Goal: Information Seeking & Learning: Find specific fact

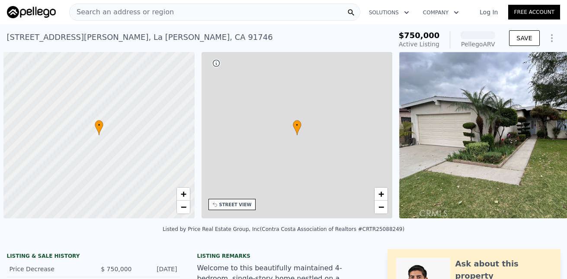
scroll to position [0, 3]
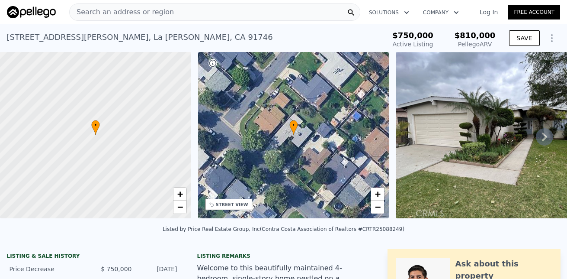
click at [160, 10] on span "Search an address or region" at bounding box center [122, 12] width 104 height 10
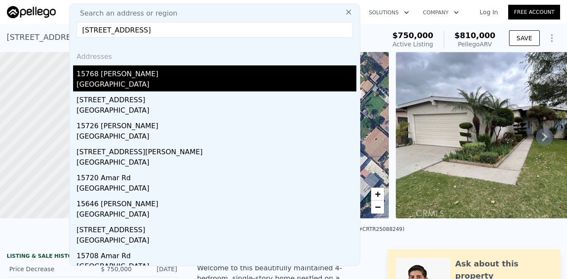
type input "[STREET_ADDRESS]"
click at [151, 81] on div "[GEOGRAPHIC_DATA]" at bounding box center [217, 85] width 280 height 12
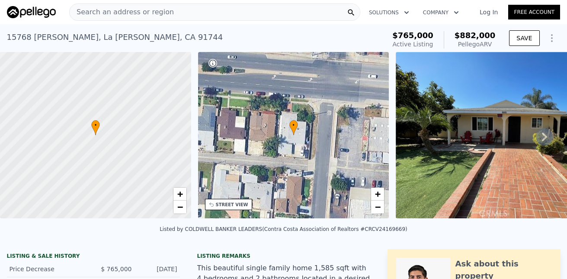
click at [151, 12] on span "Search an address or region" at bounding box center [122, 12] width 104 height 10
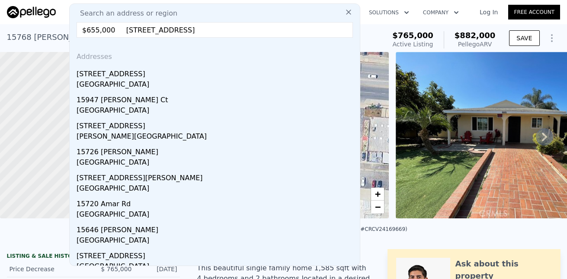
drag, startPoint x: 118, startPoint y: 29, endPoint x: 82, endPoint y: 34, distance: 35.7
click at [82, 34] on input "$655,000 [STREET_ADDRESS]" at bounding box center [215, 30] width 276 height 16
click at [87, 30] on input "[STREET_ADDRESS]" at bounding box center [215, 30] width 276 height 16
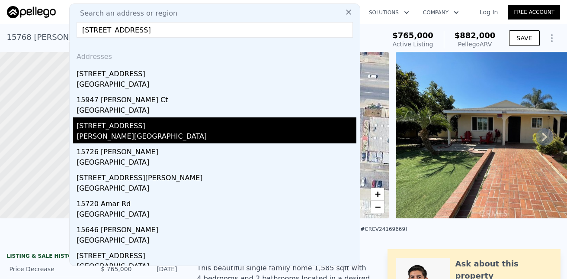
type input "[STREET_ADDRESS]"
click at [142, 127] on div "[STREET_ADDRESS]" at bounding box center [217, 124] width 280 height 14
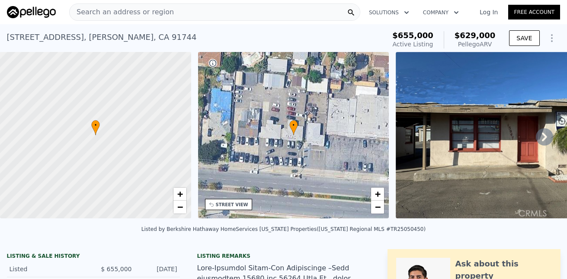
click at [108, 13] on span "Search an address or region" at bounding box center [122, 12] width 104 height 10
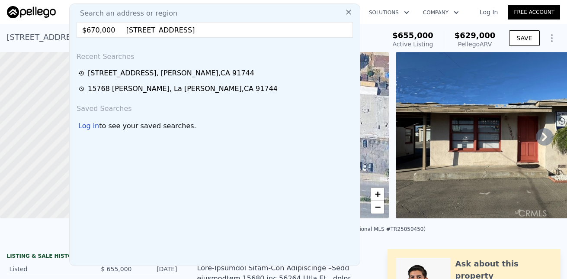
click at [103, 16] on span "Search an address or region" at bounding box center [125, 13] width 104 height 10
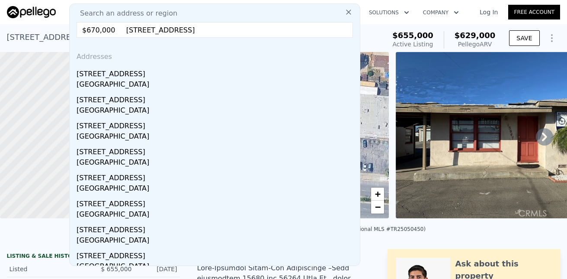
drag, startPoint x: 103, startPoint y: 16, endPoint x: 219, endPoint y: 31, distance: 117.3
click at [219, 31] on input "$670,000 [STREET_ADDRESS]" at bounding box center [215, 30] width 276 height 16
click at [122, 33] on input "$670,000 [STREET_ADDRESS]" at bounding box center [215, 30] width 276 height 16
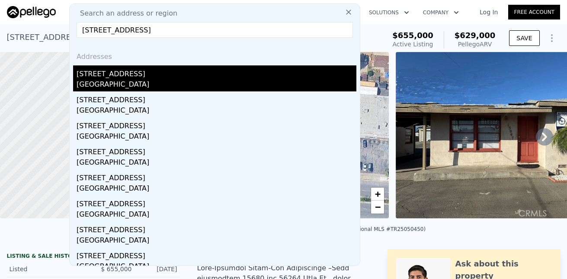
type input "[STREET_ADDRESS]"
click at [117, 82] on div "[GEOGRAPHIC_DATA]" at bounding box center [217, 85] width 280 height 12
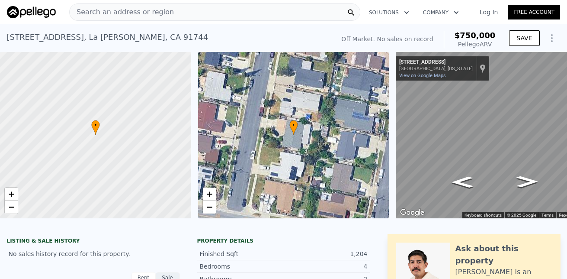
click at [142, 9] on span "Search an address or region" at bounding box center [122, 12] width 104 height 10
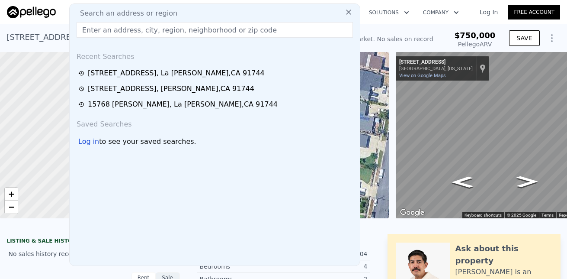
click at [112, 28] on input "text" at bounding box center [215, 30] width 276 height 16
paste input "[STREET_ADDRESS]"
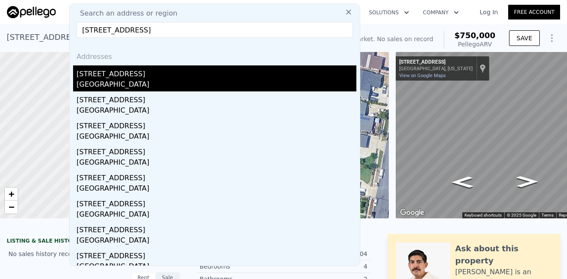
type input "[STREET_ADDRESS]"
click at [128, 80] on div "[GEOGRAPHIC_DATA]" at bounding box center [217, 85] width 280 height 12
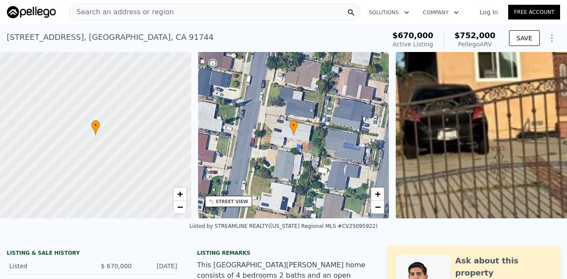
drag, startPoint x: 401, startPoint y: 33, endPoint x: 397, endPoint y: 31, distance: 5.0
click at [457, 36] on div "[STREET_ADDRESS] Active at $670k (~ARV $752k ) $670,000 Active Listing $752,000…" at bounding box center [284, 40] width 554 height 24
drag, startPoint x: 397, startPoint y: 31, endPoint x: 493, endPoint y: 43, distance: 96.4
click at [493, 43] on div "[STREET_ADDRESS] Active at $670k (~ARV $752k ) $670,000 Active Listing $752,000…" at bounding box center [284, 40] width 554 height 24
copy div "Active at $670k (~ARV $752k ) $670,000 Active Listing $752,000 Pellego ARV"
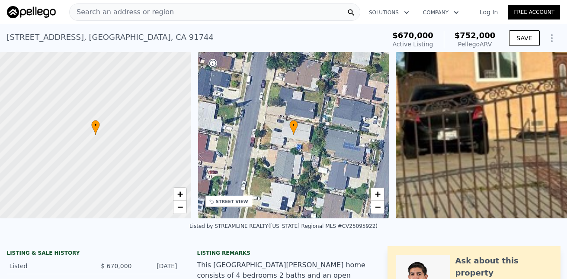
click at [150, 9] on span "Search an address or region" at bounding box center [122, 12] width 104 height 10
